Goal: Task Accomplishment & Management: Manage account settings

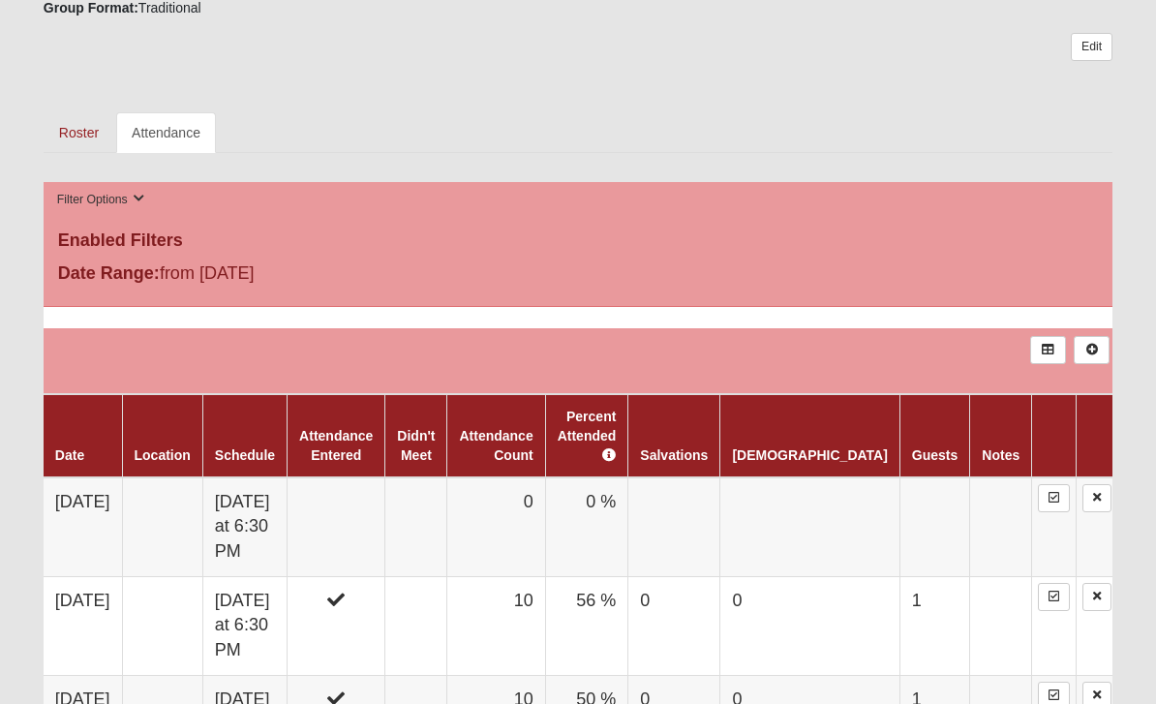
scroll to position [803, 0]
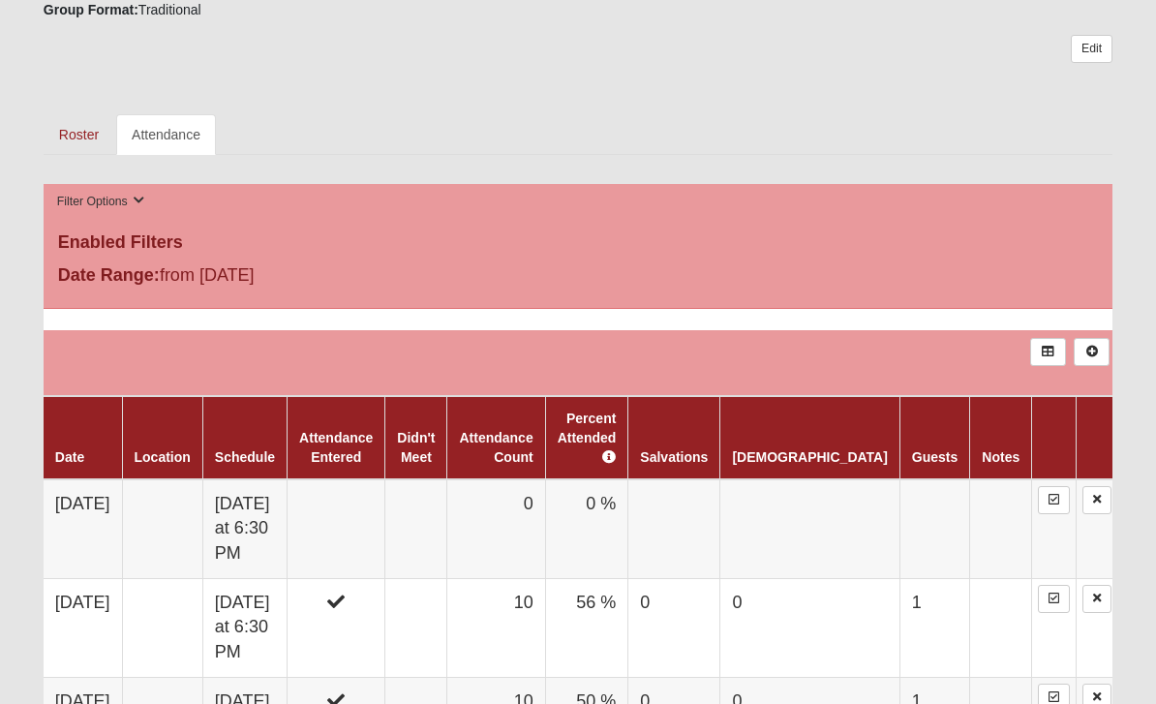
click at [447, 503] on td at bounding box center [416, 529] width 62 height 100
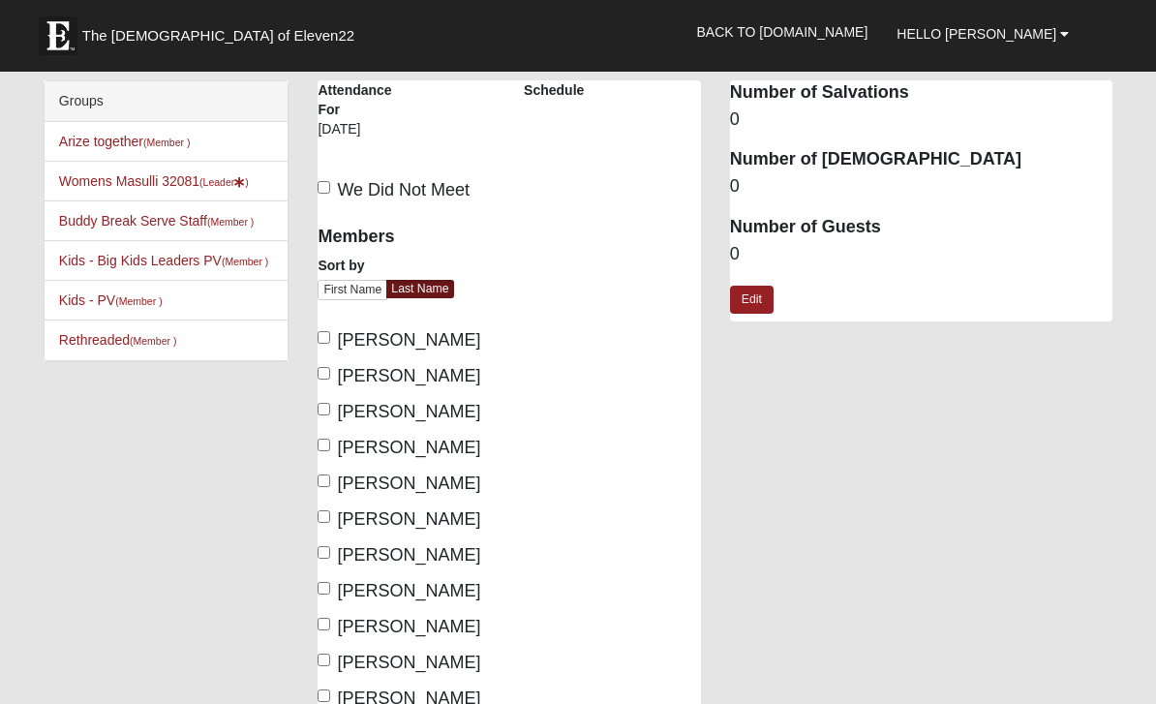
click at [327, 188] on input "We Did Not Meet" at bounding box center [324, 187] width 13 height 13
checkbox input "true"
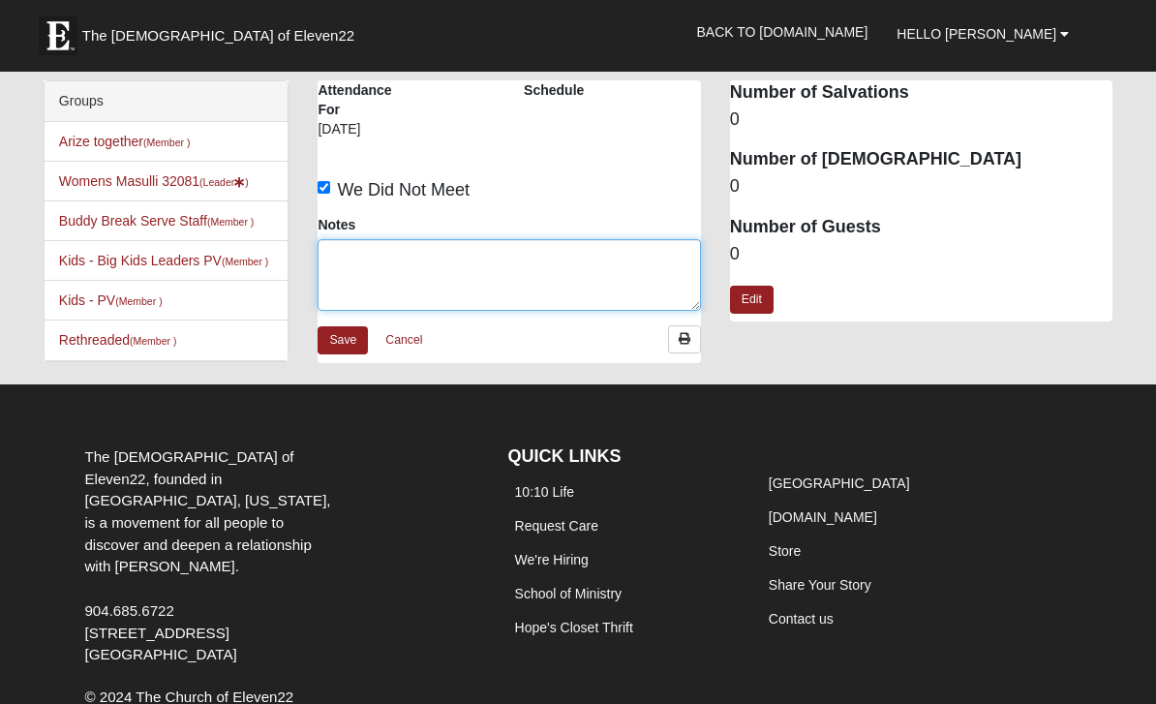
click at [475, 256] on textarea "Notes" at bounding box center [509, 275] width 382 height 72
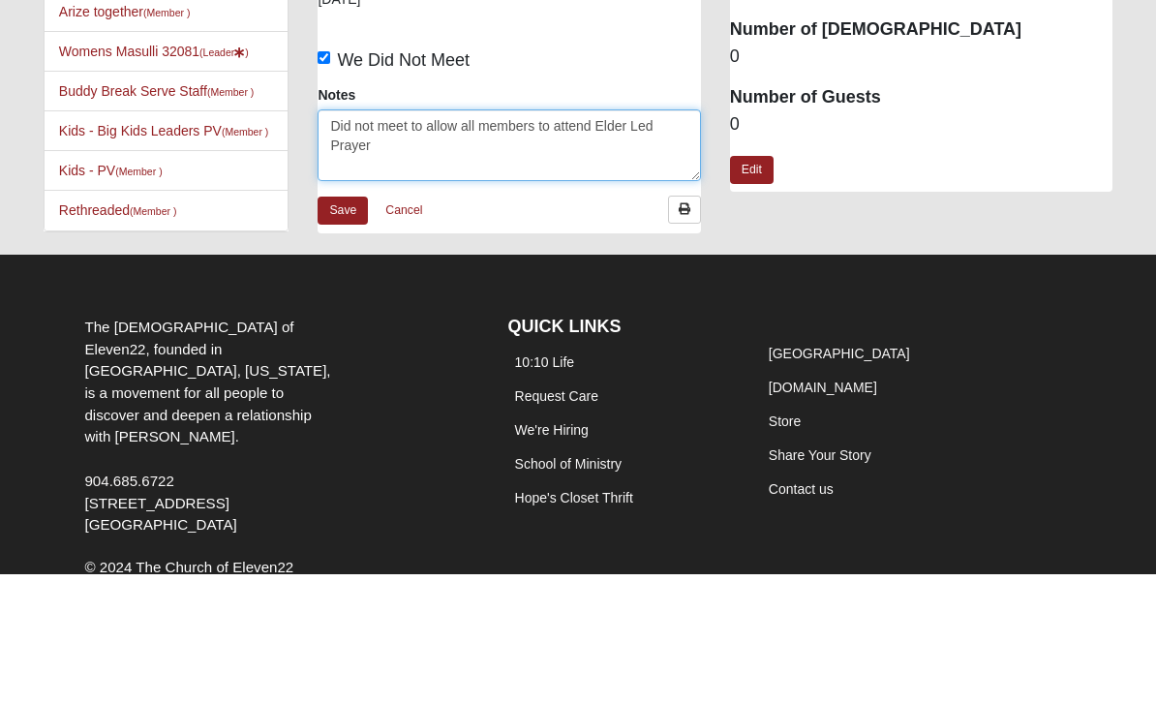
click at [461, 239] on textarea "Did not meet to allow all members to attend Elder Led Prayer" at bounding box center [509, 275] width 382 height 72
click at [468, 239] on textarea "Did not meet to allow all members to attend Elder Led Prayer" at bounding box center [509, 275] width 382 height 72
type textarea "Did not meet to allow members to attend Elder Led Prayer"
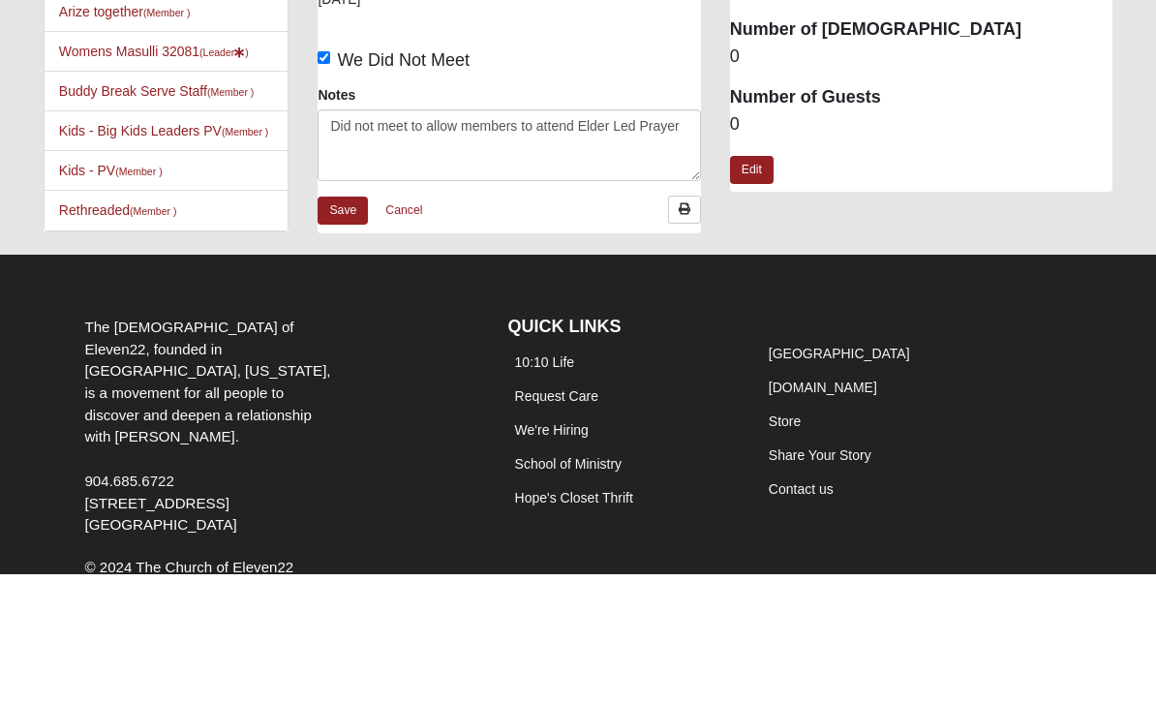
click at [344, 326] on link "Save" at bounding box center [343, 340] width 50 height 28
